Goal: Transaction & Acquisition: Purchase product/service

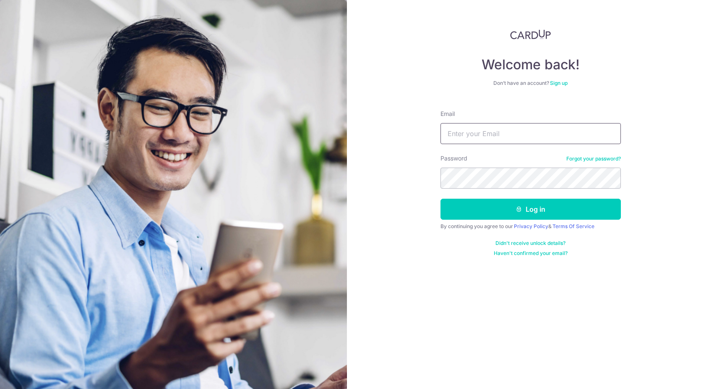
type input "[PERSON_NAME][EMAIL_ADDRESS][DOMAIN_NAME]"
drag, startPoint x: 539, startPoint y: 136, endPoint x: 435, endPoint y: 136, distance: 104.1
click at [435, 136] on div "Welcome back! Don’t have an account? Sign up Email stephen.gprnt@gmail.com Pass…" at bounding box center [530, 194] width 367 height 389
click at [437, 177] on div "Welcome back! Don’t have an account? Sign up Email stephen.gprnt@gmail.com Pass…" at bounding box center [530, 194] width 367 height 389
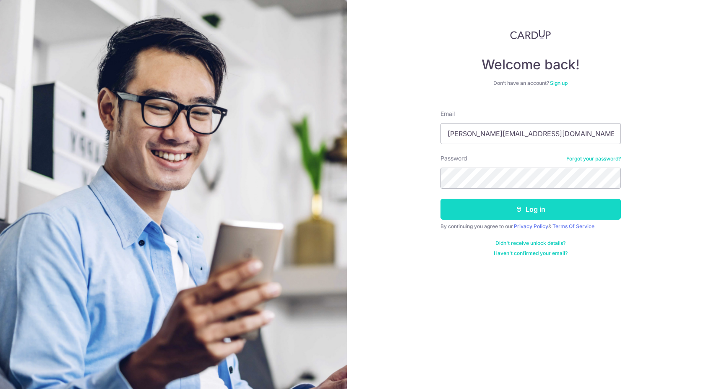
click at [454, 209] on button "Log in" at bounding box center [531, 208] width 180 height 21
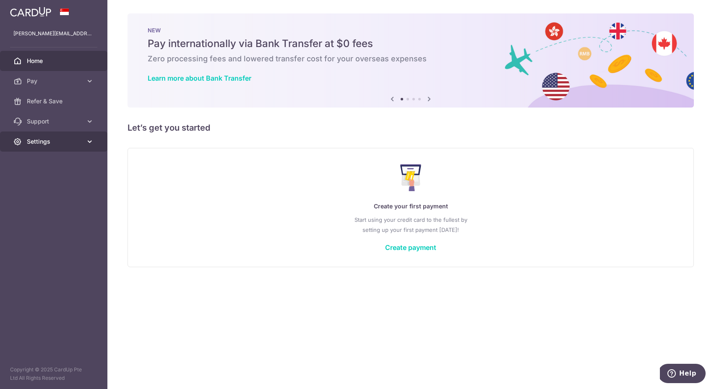
click at [60, 142] on span "Settings" at bounding box center [54, 141] width 55 height 8
click at [60, 160] on span "Account" at bounding box center [54, 161] width 55 height 8
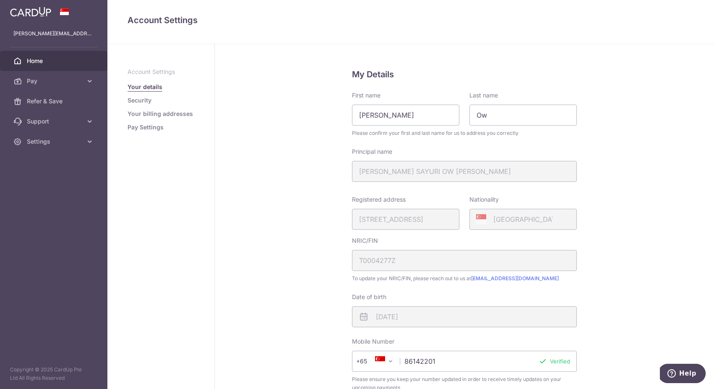
click at [26, 60] on link "Home" at bounding box center [53, 61] width 107 height 20
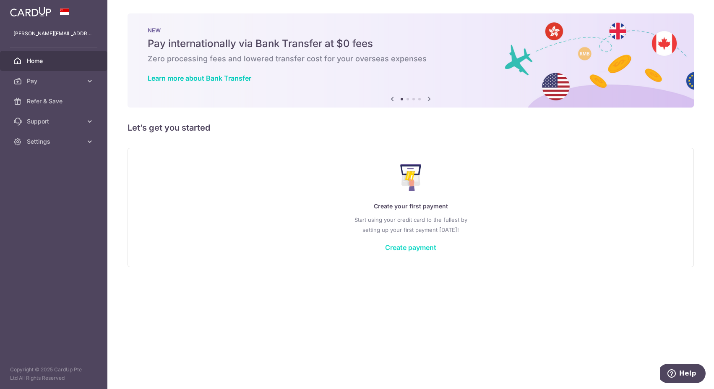
click at [388, 243] on link "Create payment" at bounding box center [410, 247] width 51 height 8
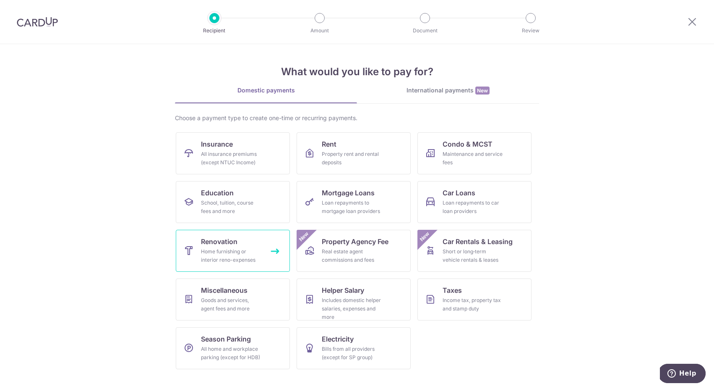
click at [230, 241] on span "Renovation" at bounding box center [219, 241] width 37 height 10
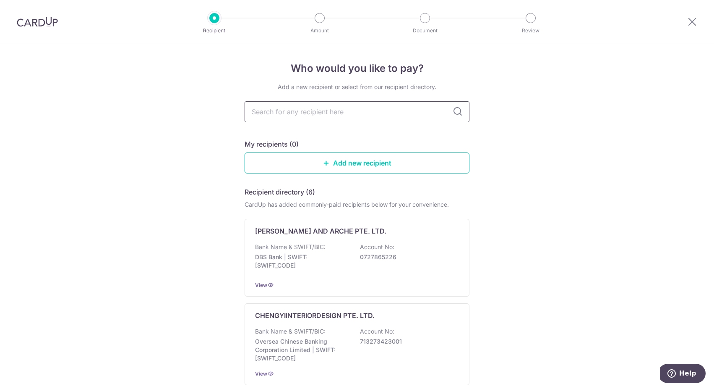
click at [384, 109] on input "text" at bounding box center [357, 111] width 225 height 21
type input "couple ab"
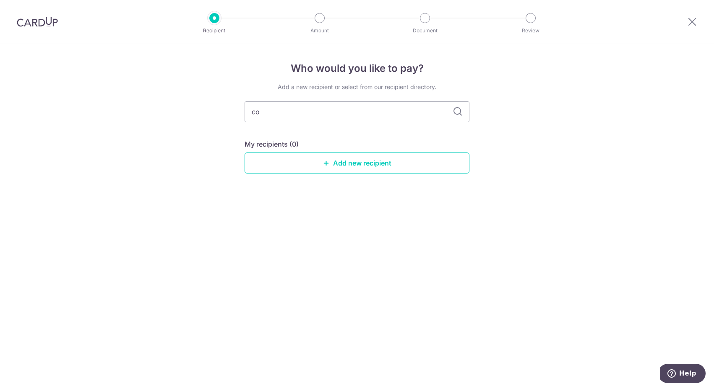
type input "c"
type input "chally and a"
type input "chally and lson"
type input "chally and alson"
click at [387, 153] on link "Add new recipient" at bounding box center [357, 162] width 225 height 21
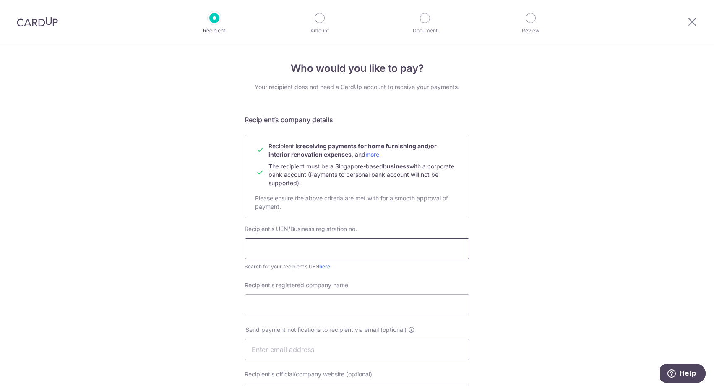
click at [334, 250] on input "text" at bounding box center [357, 248] width 225 height 21
type input "202000929D"
type input "CHALLY & ALSON PTE. LTD."
type input "511514630001"
type input "Chally & Alson"
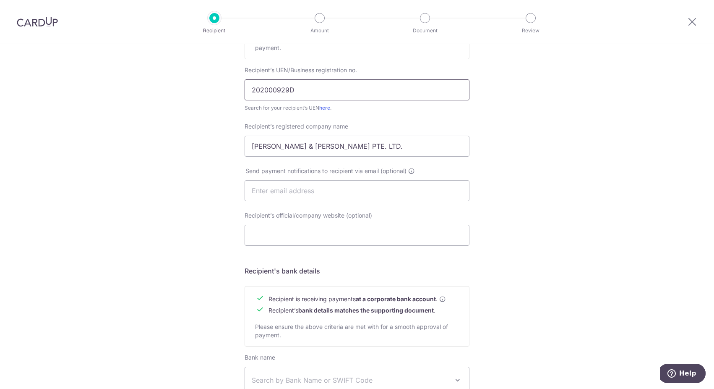
scroll to position [157, 0]
click at [337, 183] on input "text" at bounding box center [357, 192] width 225 height 21
click at [522, 224] on div "Who would you like to pay? Your recipient does not need a CardUp account to rec…" at bounding box center [357, 203] width 714 height 631
click at [308, 239] on input "Recipient’s official/company website (optional)" at bounding box center [357, 237] width 225 height 21
click at [540, 235] on div "Who would you like to pay? Your recipient does not need a CardUp account to rec…" at bounding box center [357, 203] width 714 height 631
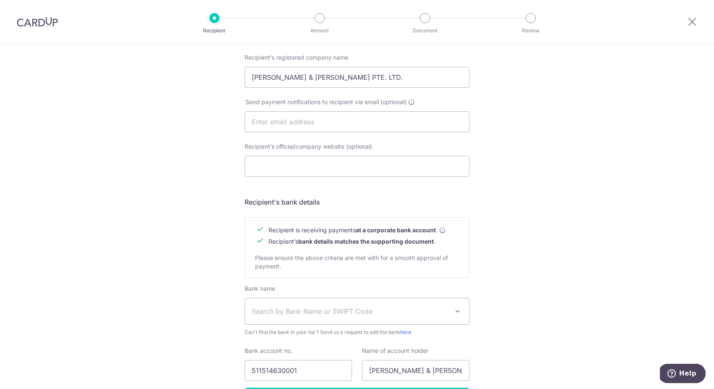
scroll to position [233, 0]
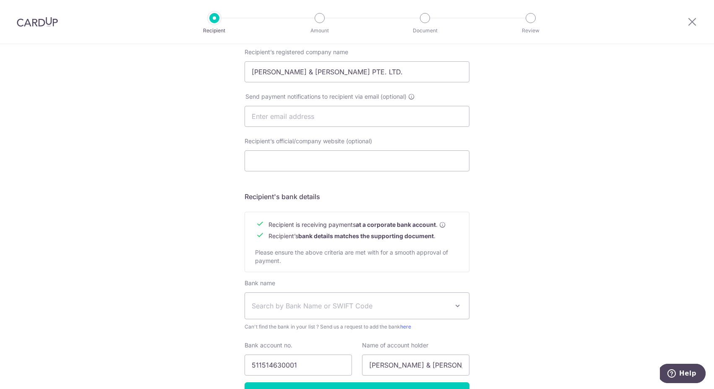
click at [440, 310] on span "Search by Bank Name or SWIFT Code" at bounding box center [350, 305] width 197 height 10
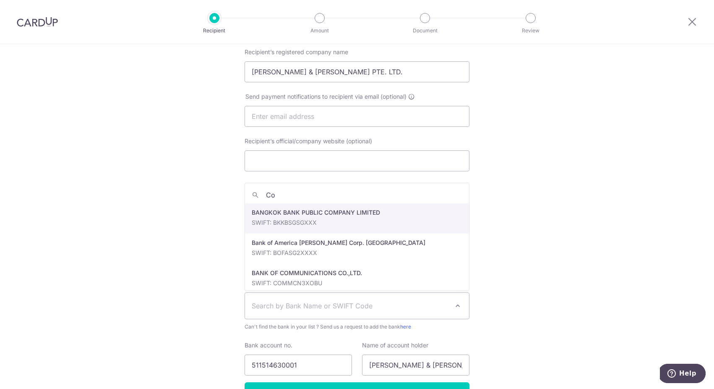
type input "C"
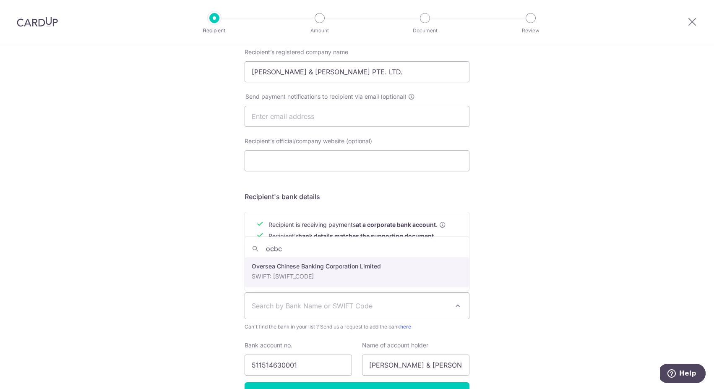
type input "ocbc"
select select "12"
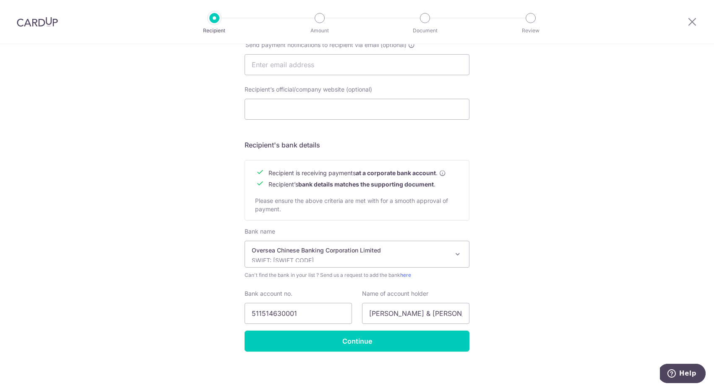
scroll to position [287, 0]
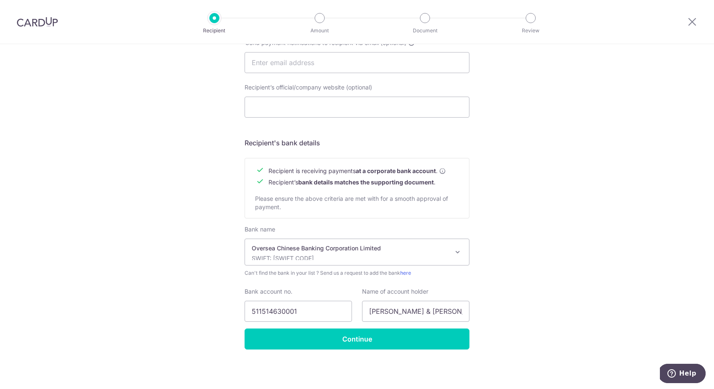
click at [472, 184] on div "Who would you like to pay? Your recipient does not need a CardUp account to rec…" at bounding box center [357, 72] width 714 height 631
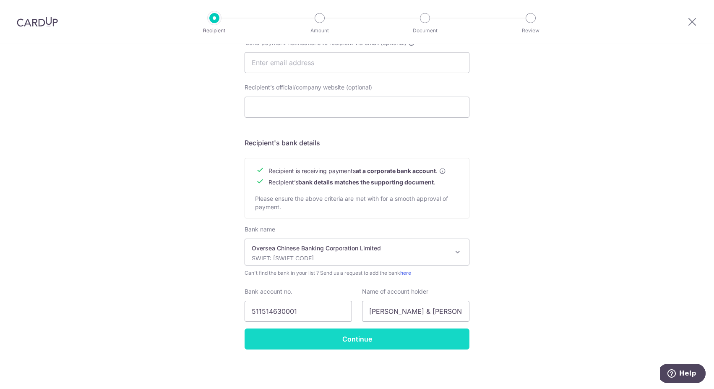
click at [416, 340] on input "Continue" at bounding box center [357, 338] width 225 height 21
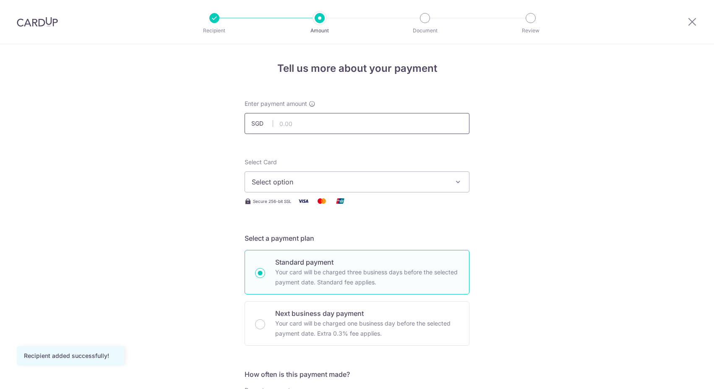
click at [404, 119] on input "text" at bounding box center [357, 123] width 225 height 21
type input "4,135.00"
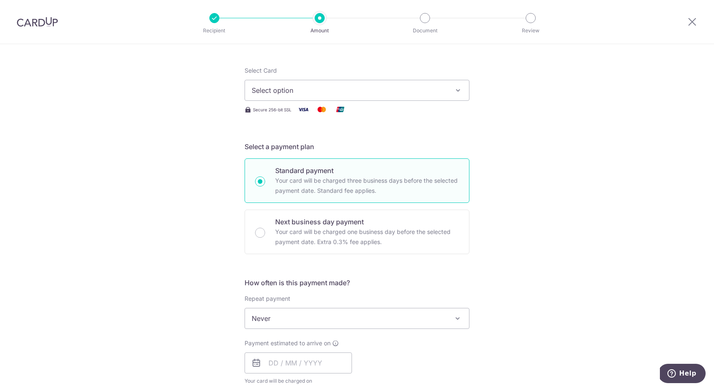
scroll to position [94, 0]
click at [383, 316] on span "Never" at bounding box center [357, 316] width 224 height 20
click at [507, 273] on div "Tell us more about your payment Enter payment amount SGD 4,135.00 4135.00 Recip…" at bounding box center [357, 357] width 714 height 815
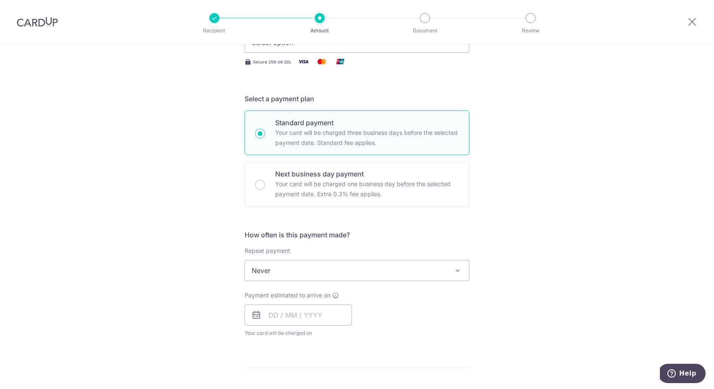
scroll to position [151, 0]
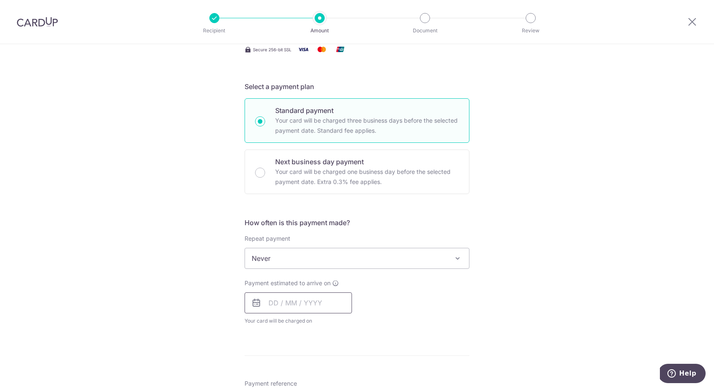
click at [332, 294] on input "text" at bounding box center [298, 302] width 107 height 21
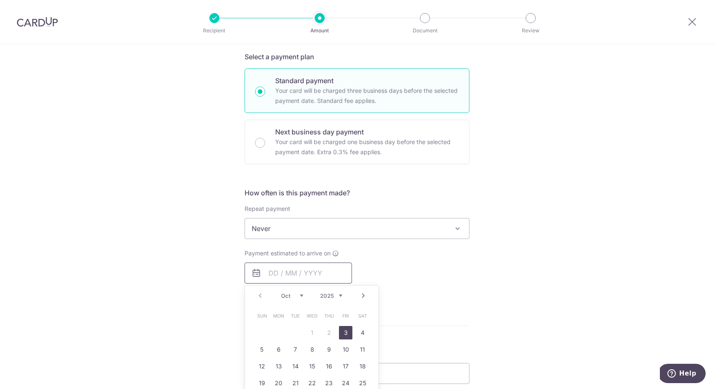
scroll to position [193, 0]
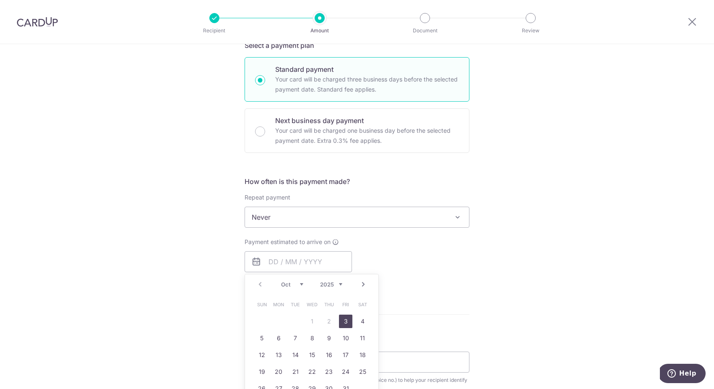
click at [347, 324] on link "3" at bounding box center [345, 320] width 13 height 13
type input "[DATE]"
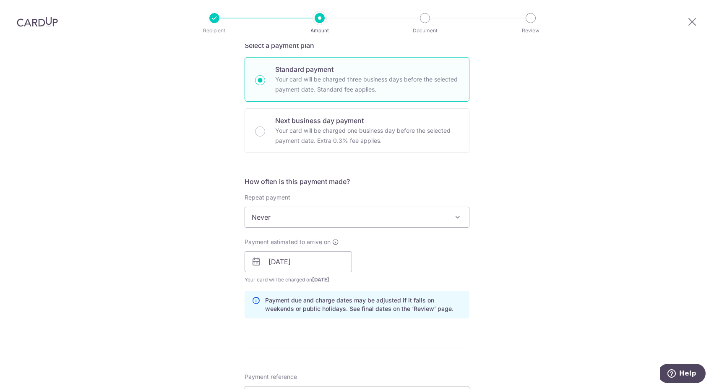
click at [441, 273] on div "Payment estimated to arrive on 03/10/2025 Prev Next Oct Nov Dec 2025 2026 2027 …" at bounding box center [357, 260] width 235 height 46
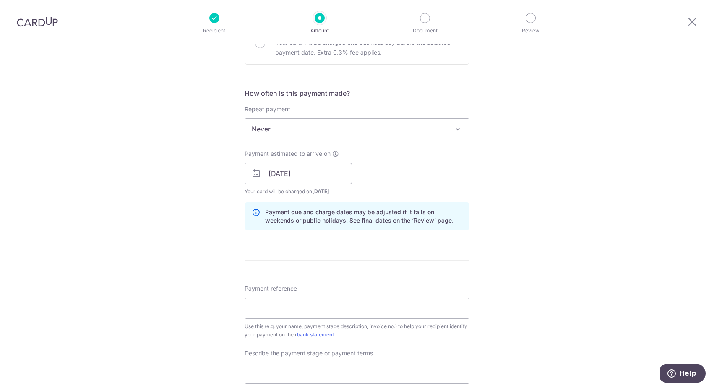
scroll to position [283, 0]
click at [420, 309] on input "Payment reference" at bounding box center [357, 305] width 225 height 21
click at [527, 264] on div "Tell us more about your payment Enter payment amount SGD 4,135.00 4135.00 Recip…" at bounding box center [357, 186] width 714 height 850
click at [462, 297] on input "Payment reference" at bounding box center [357, 305] width 225 height 21
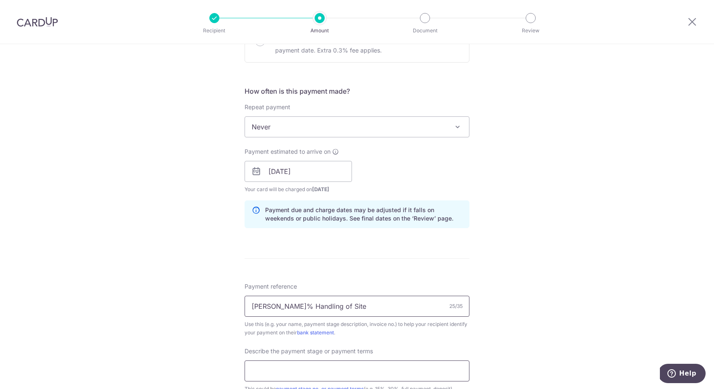
type input "Final 5% Handling of Site"
click at [447, 363] on input "text" at bounding box center [357, 370] width 225 height 21
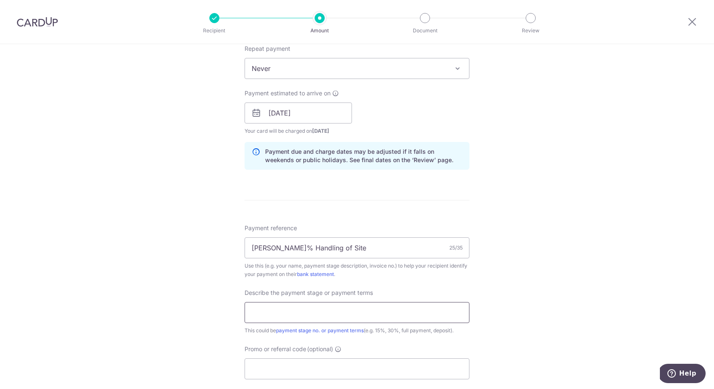
scroll to position [355, 0]
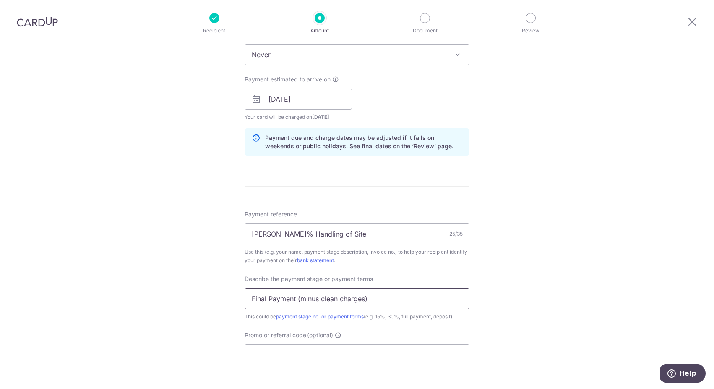
click at [338, 299] on input "Final Payment (minus clean charges)" at bounding box center [357, 298] width 225 height 21
click at [265, 300] on input "Final Payment (minus clean charges)" at bounding box center [357, 298] width 225 height 21
click at [303, 300] on input "Final Payment (minus clean charges)" at bounding box center [357, 298] width 225 height 21
click at [272, 299] on input "Final Payment (minus clean charges)" at bounding box center [357, 298] width 225 height 21
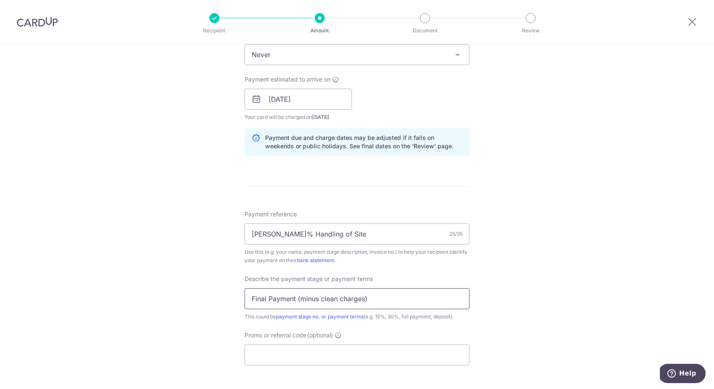
click at [272, 299] on input "Final Payment (minus clean charges)" at bounding box center [357, 298] width 225 height 21
click at [322, 300] on input "Final 5% (minus clean charges)" at bounding box center [357, 298] width 225 height 21
type input "Final 5% (minus cleaning charges)"
click at [496, 271] on div "Tell us more about your payment Enter payment amount SGD 4,135.00 4135.00 Recip…" at bounding box center [357, 114] width 714 height 850
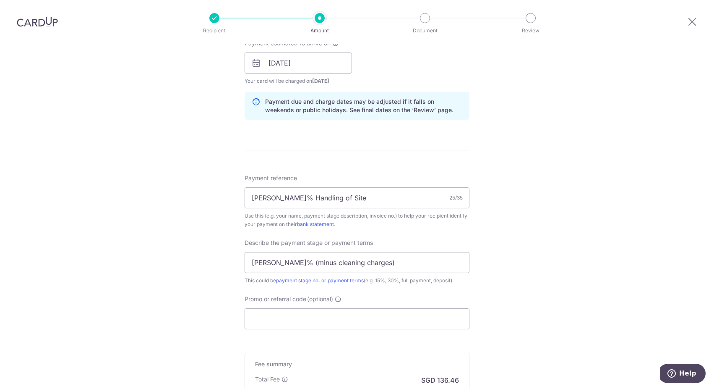
scroll to position [397, 0]
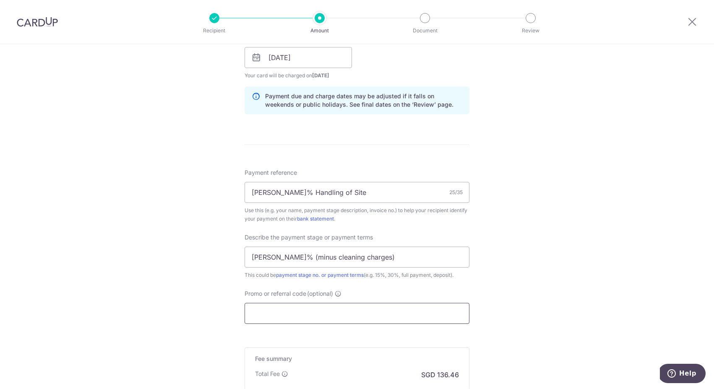
click at [397, 311] on input "Promo or referral code (optional)" at bounding box center [357, 313] width 225 height 21
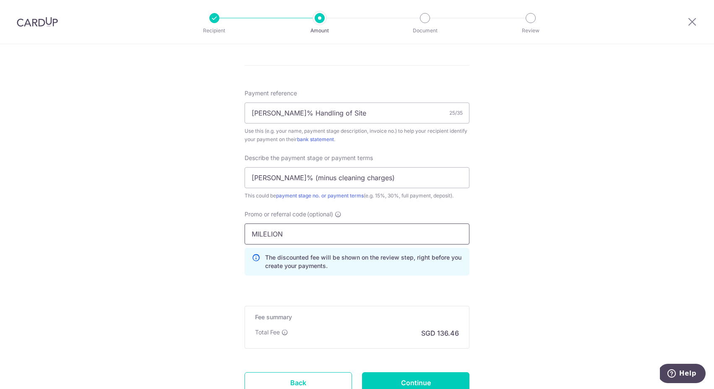
scroll to position [543, 0]
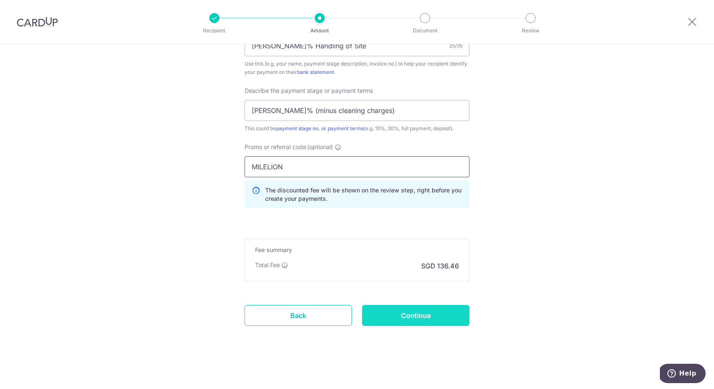
type input "MILELION"
click at [421, 317] on input "Continue" at bounding box center [415, 315] width 107 height 21
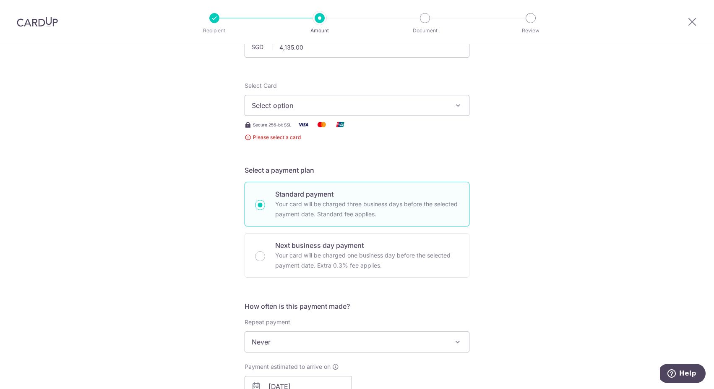
scroll to position [66, 0]
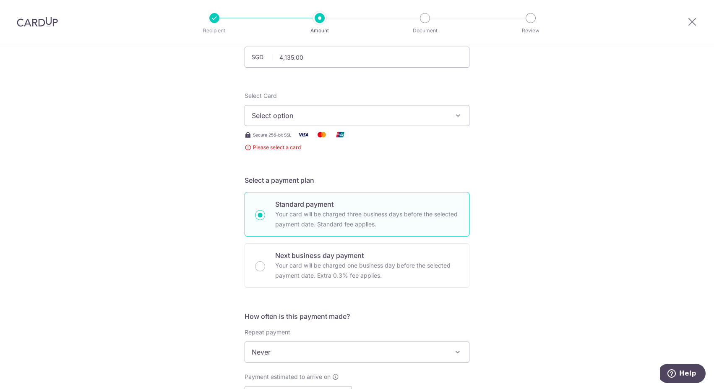
click at [364, 117] on span "Select option" at bounding box center [350, 115] width 196 height 10
click at [351, 143] on link "Add credit card" at bounding box center [357, 138] width 224 height 15
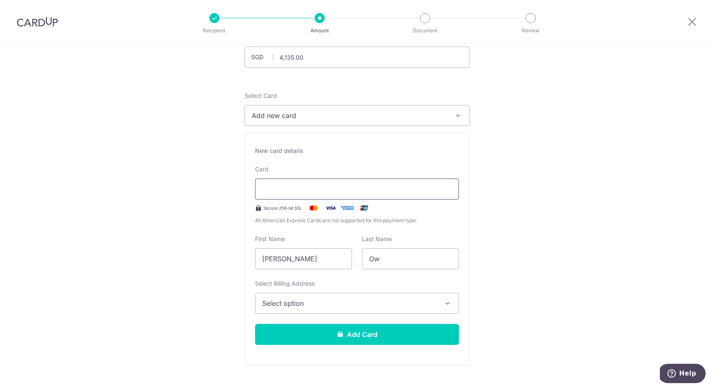
click at [336, 182] on div at bounding box center [357, 188] width 204 height 21
click at [323, 261] on input "[PERSON_NAME]" at bounding box center [303, 258] width 97 height 21
click at [365, 307] on span "Select option" at bounding box center [349, 303] width 175 height 10
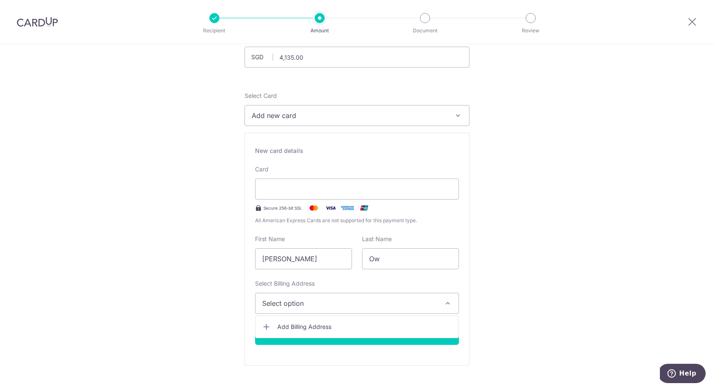
click at [356, 326] on span "Add Billing Address" at bounding box center [364, 326] width 175 height 8
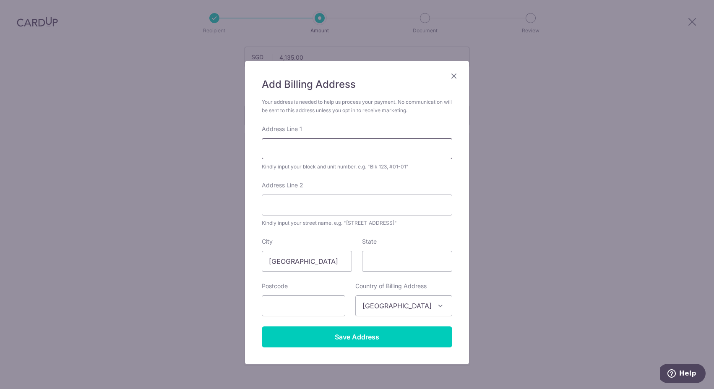
click at [344, 154] on input "Address Line 1" at bounding box center [357, 148] width 190 height 21
type input "7"
type input "[STREET_ADDRESS]"
type input "#02-235"
type input "523665"
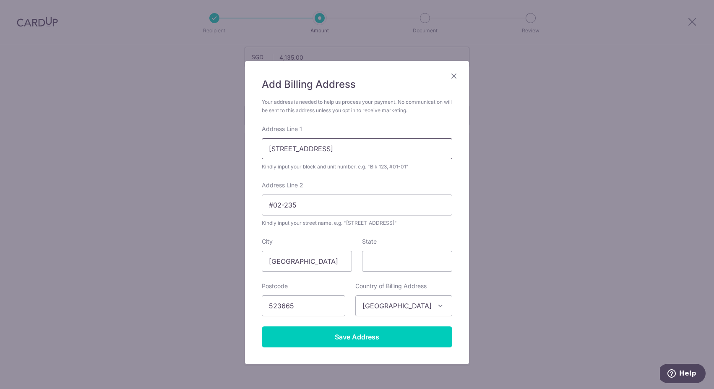
click at [386, 142] on input "665C Tampines street 64, S523665" at bounding box center [357, 148] width 190 height 21
click at [474, 159] on div "Add Billing Address Your address is needed to help us process your payment. No …" at bounding box center [357, 194] width 714 height 389
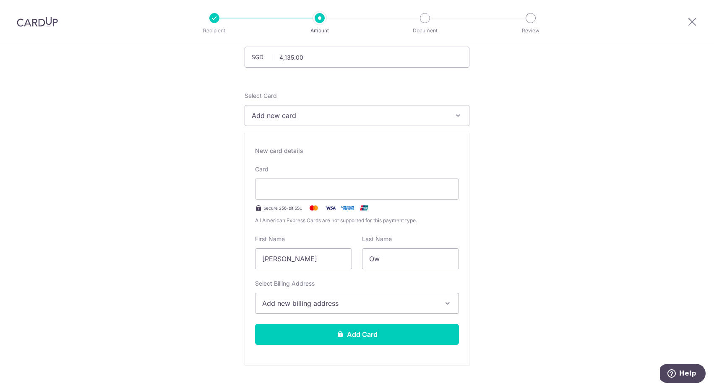
click at [354, 300] on span "Add new billing address" at bounding box center [349, 303] width 175 height 10
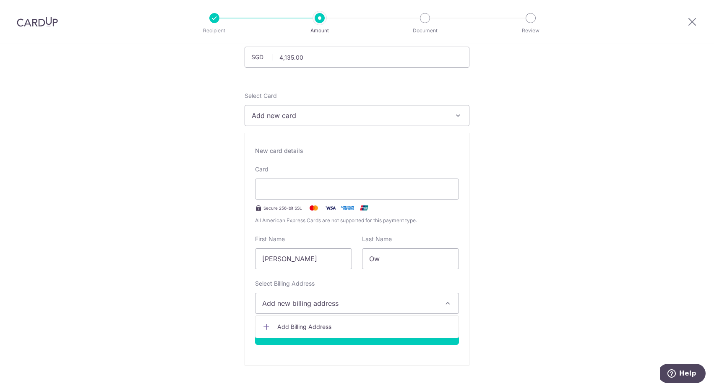
click at [344, 329] on span "Add Billing Address" at bounding box center [364, 326] width 175 height 8
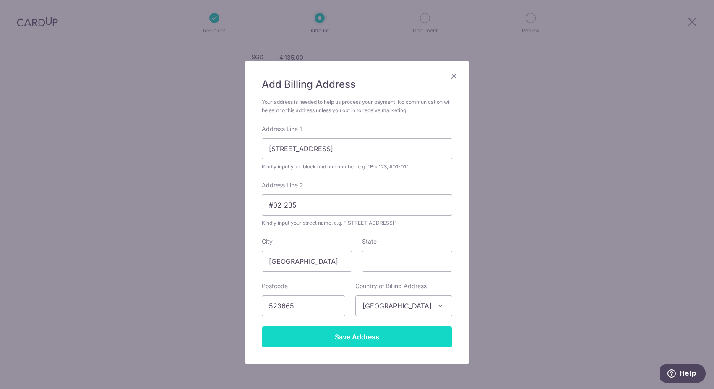
click at [334, 339] on input "Save Address" at bounding box center [357, 336] width 190 height 21
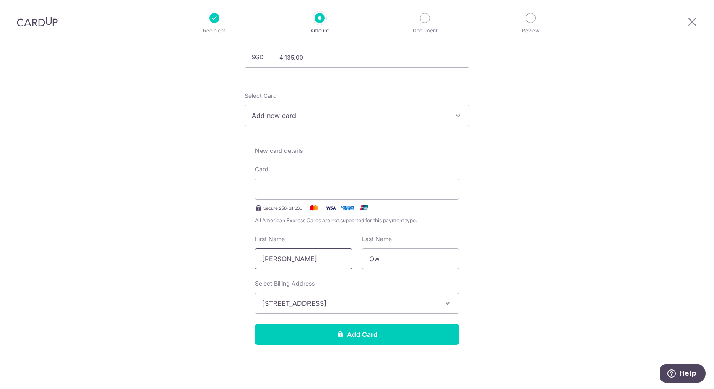
drag, startPoint x: 322, startPoint y: 261, endPoint x: 239, endPoint y: 259, distance: 83.5
type input "Grace"
drag, startPoint x: 407, startPoint y: 264, endPoint x: 337, endPoint y: 262, distance: 69.3
click at [337, 262] on div "First Name Grace Last Name Ow" at bounding box center [357, 252] width 214 height 34
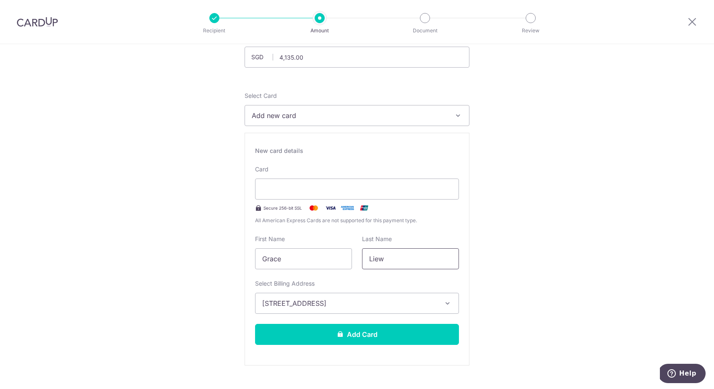
type input "Liew"
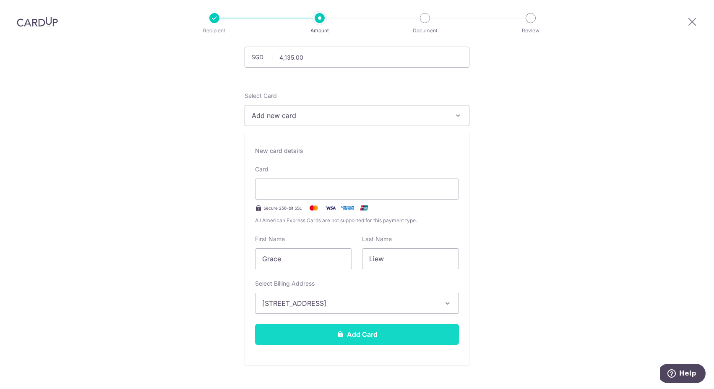
click at [357, 334] on button "Add Card" at bounding box center [357, 334] width 204 height 21
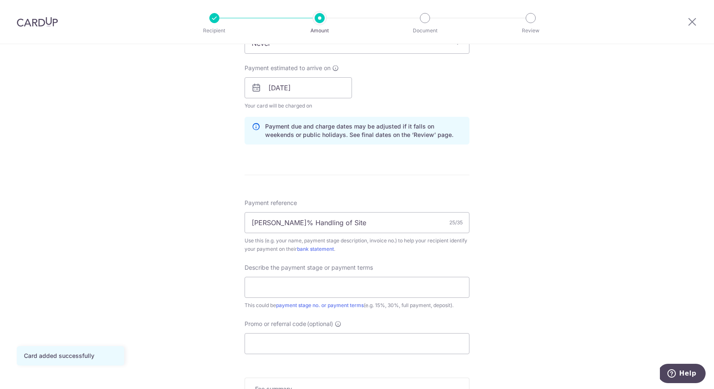
scroll to position [372, 0]
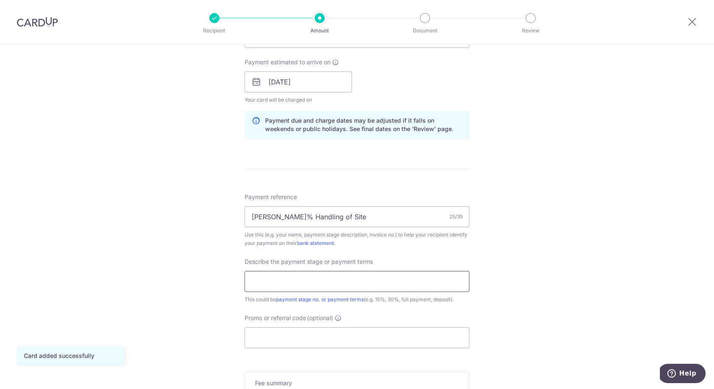
click at [412, 278] on input "text" at bounding box center [357, 281] width 225 height 21
type input "[PERSON_NAME]% (minus cleaning charges)"
type input "MILELION"
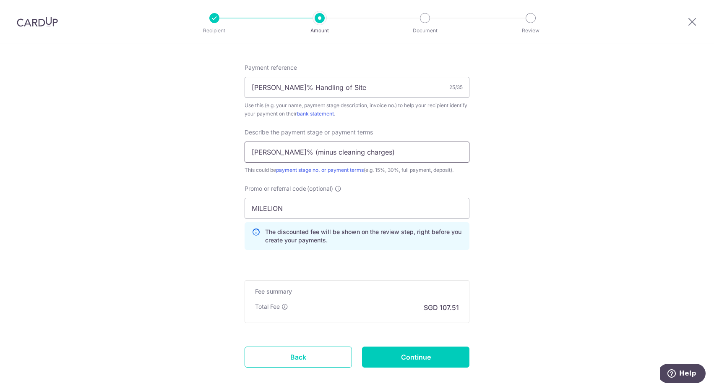
scroll to position [543, 0]
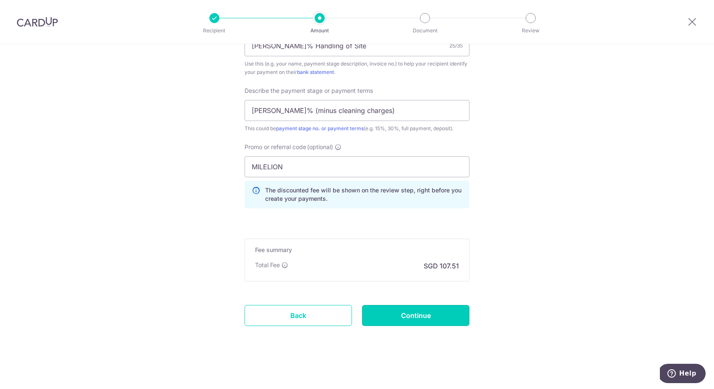
click at [441, 308] on input "Continue" at bounding box center [415, 315] width 107 height 21
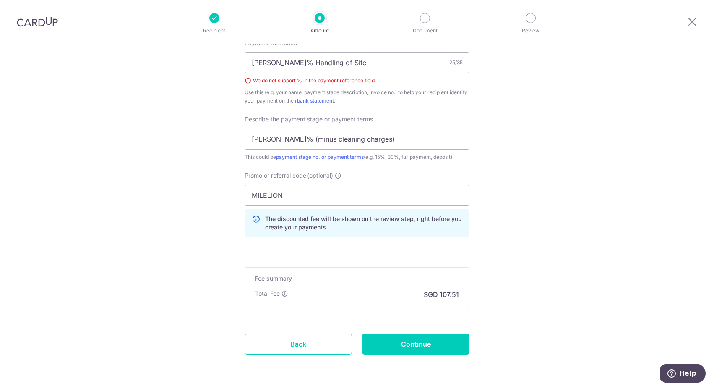
scroll to position [526, 0]
click at [280, 63] on input "[PERSON_NAME]% Handling of Site" at bounding box center [357, 62] width 225 height 21
click at [339, 61] on input "Final - Handling of Site" at bounding box center [357, 62] width 225 height 21
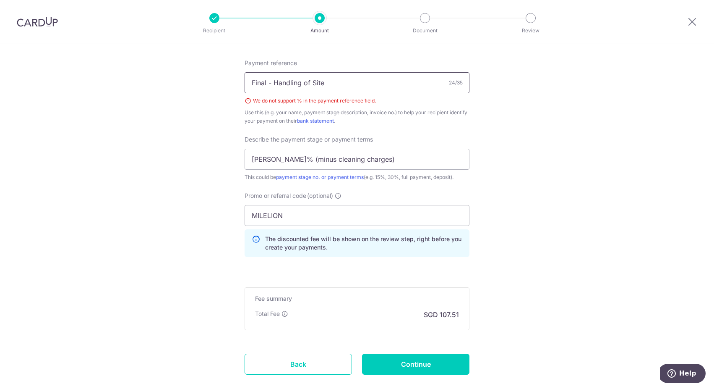
scroll to position [505, 0]
type input "Final - Handling of Site"
click at [407, 358] on input "Continue" at bounding box center [415, 364] width 107 height 21
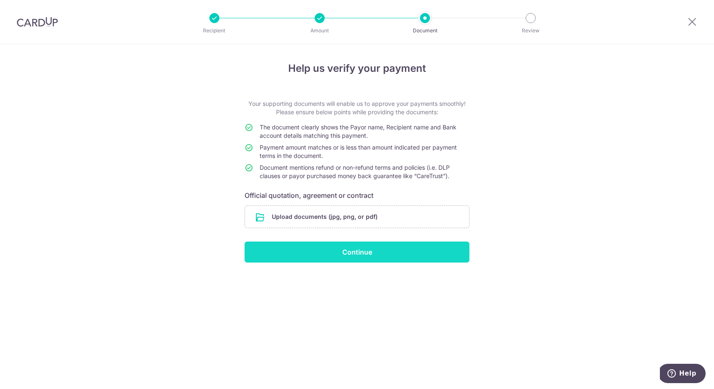
click at [388, 256] on input "Continue" at bounding box center [357, 251] width 225 height 21
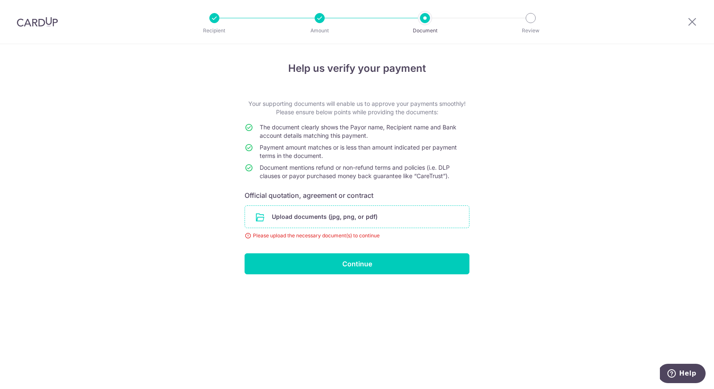
click at [411, 215] on input "file" at bounding box center [357, 217] width 224 height 22
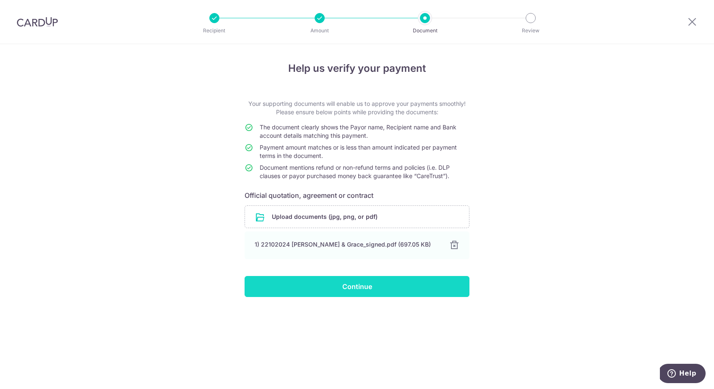
click at [439, 288] on input "Continue" at bounding box center [357, 286] width 225 height 21
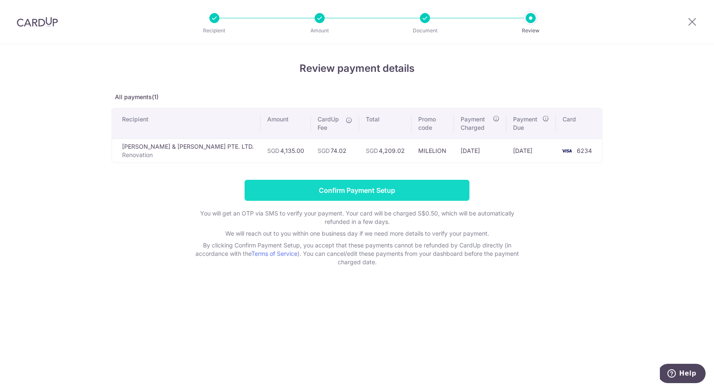
click at [347, 181] on input "Confirm Payment Setup" at bounding box center [357, 190] width 225 height 21
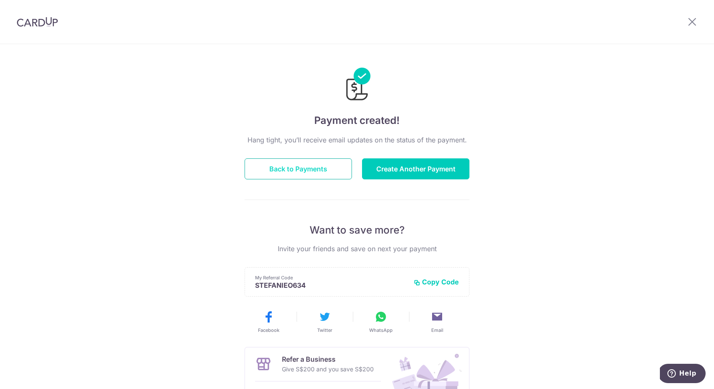
click at [322, 162] on button "Back to Payments" at bounding box center [298, 168] width 107 height 21
